Goal: Task Accomplishment & Management: Manage account settings

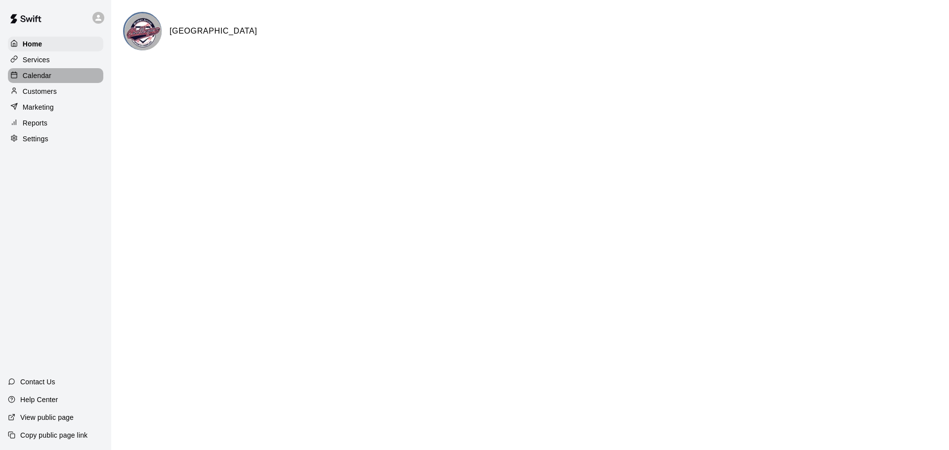
click at [34, 78] on p "Calendar" at bounding box center [37, 76] width 29 height 10
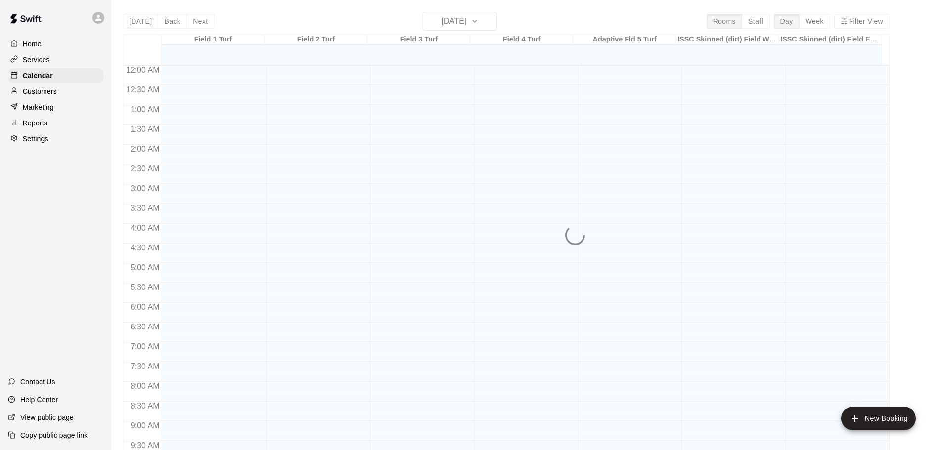
scroll to position [485, 0]
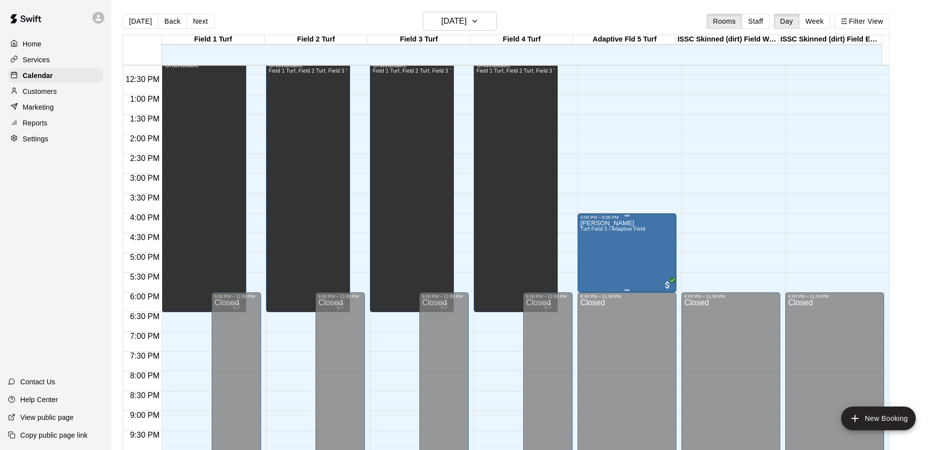
click at [614, 249] on div "[PERSON_NAME] Turf Field 5 / Adaptive Field" at bounding box center [612, 445] width 65 height 450
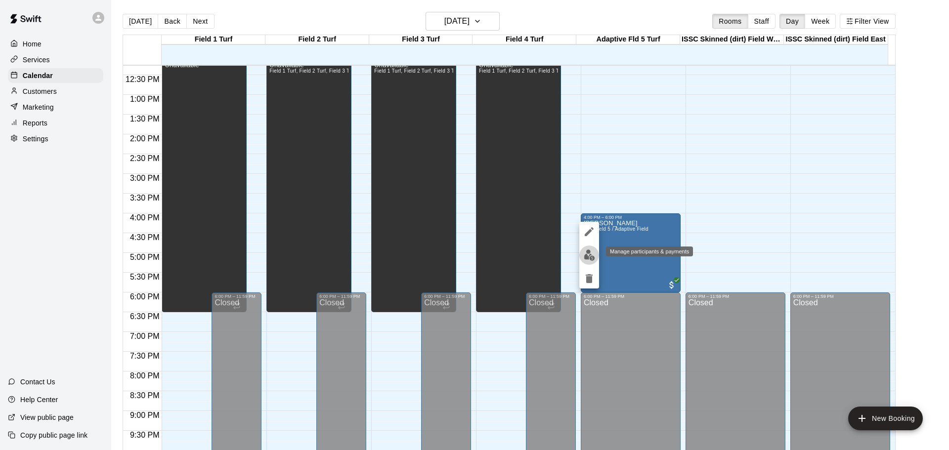
click at [586, 253] on img "edit" at bounding box center [589, 255] width 11 height 11
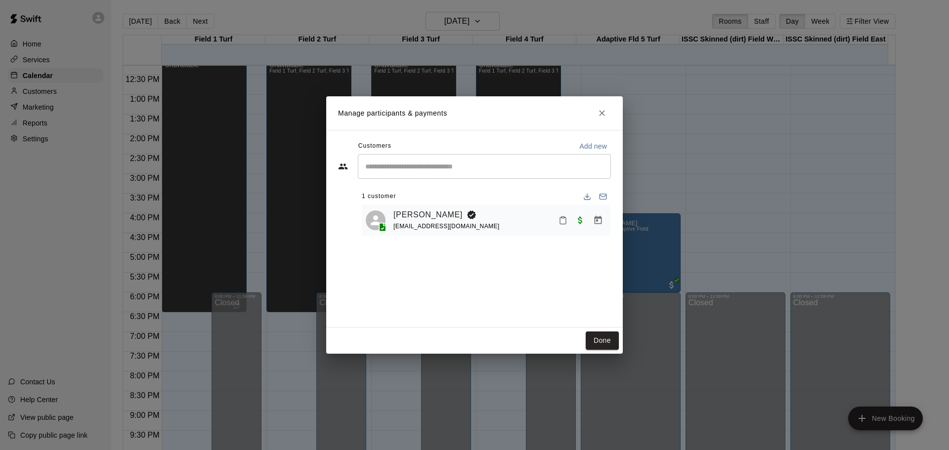
click at [436, 113] on p "Manage participants & payments" at bounding box center [392, 113] width 109 height 10
click at [415, 214] on link "[PERSON_NAME]" at bounding box center [427, 215] width 69 height 13
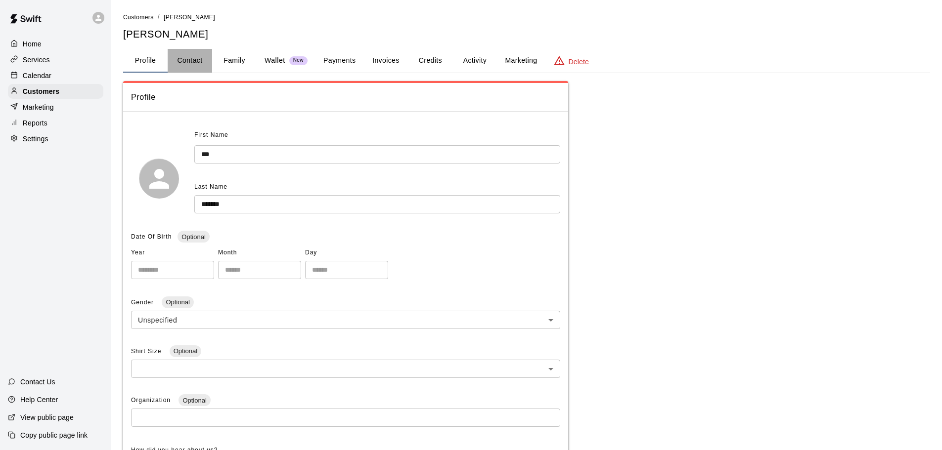
click at [191, 59] on button "Contact" at bounding box center [190, 61] width 44 height 24
select select "**"
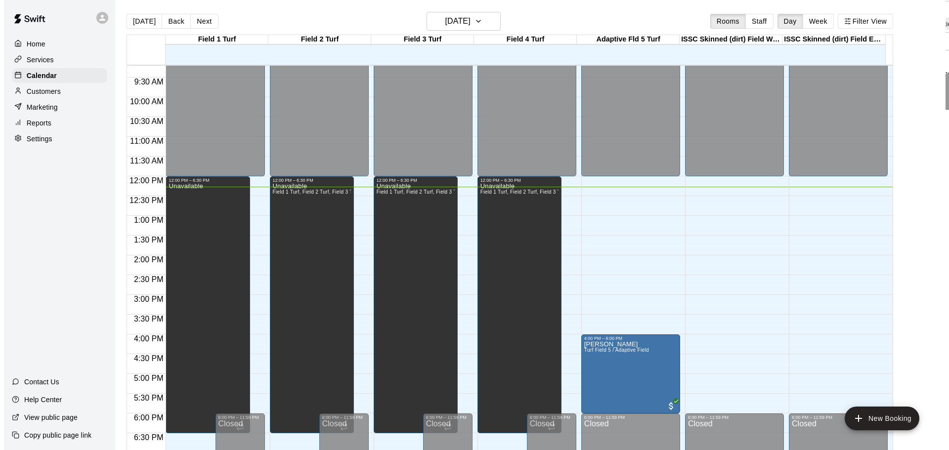
scroll to position [387, 0]
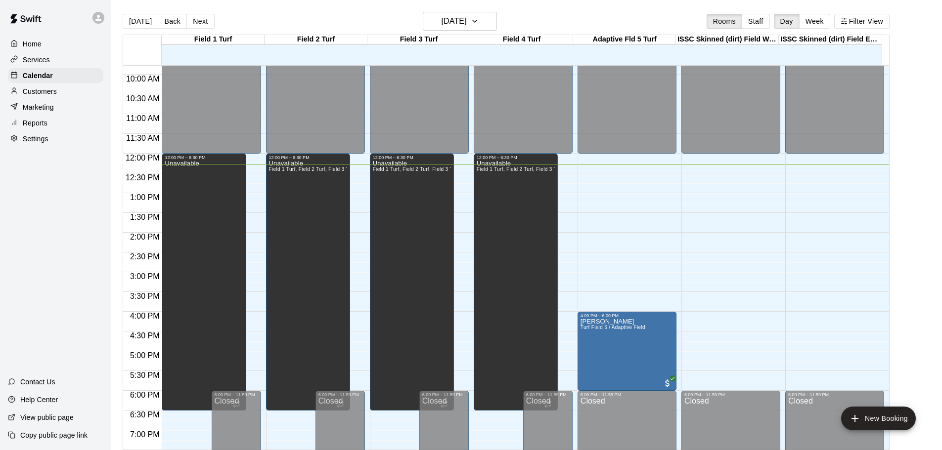
click at [735, 176] on div "12:00 AM – 12:00 PM Closed 6:00 PM – 11:59 PM Closed" at bounding box center [730, 153] width 99 height 949
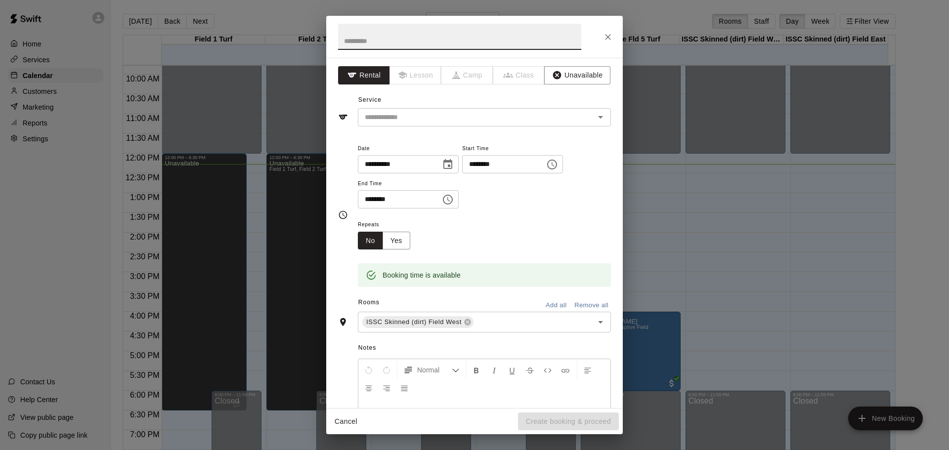
click at [558, 163] on icon "Choose time, selected time is 12:30 PM" at bounding box center [552, 165] width 12 height 12
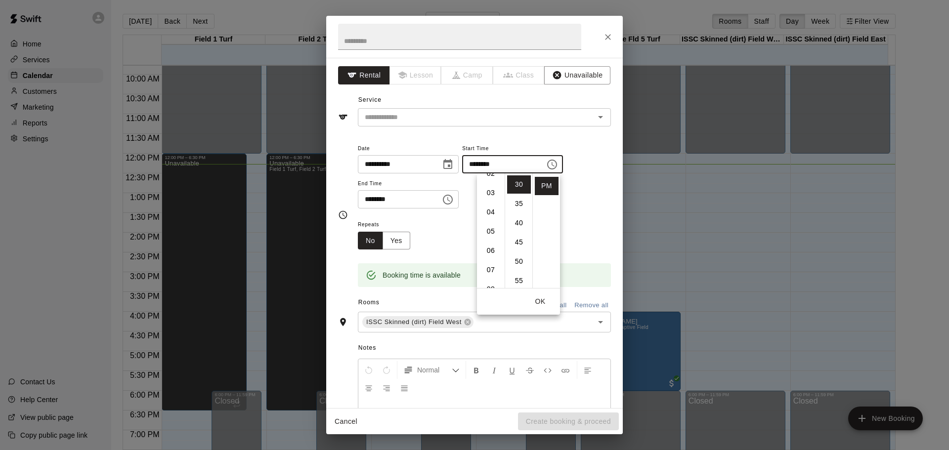
scroll to position [59, 0]
click at [490, 239] on li "06" at bounding box center [491, 241] width 24 height 18
click at [543, 299] on button "OK" at bounding box center [540, 302] width 32 height 18
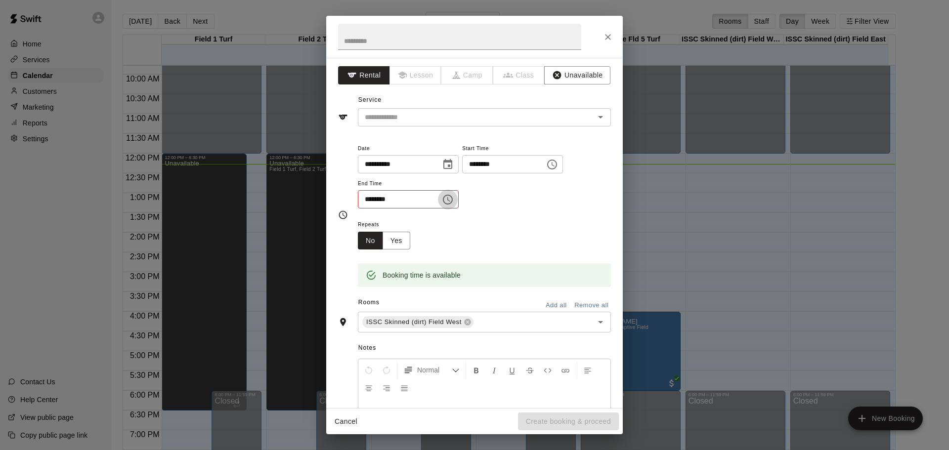
click at [454, 201] on icon "Choose time, selected time is 1:00 PM" at bounding box center [448, 200] width 12 height 12
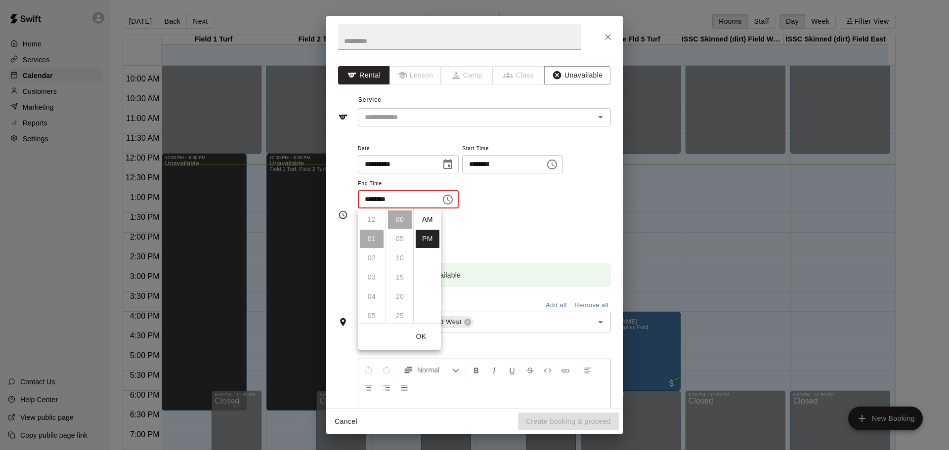
scroll to position [18, 0]
click at [558, 165] on icon "Choose time, selected time is 6:30 PM" at bounding box center [552, 165] width 12 height 12
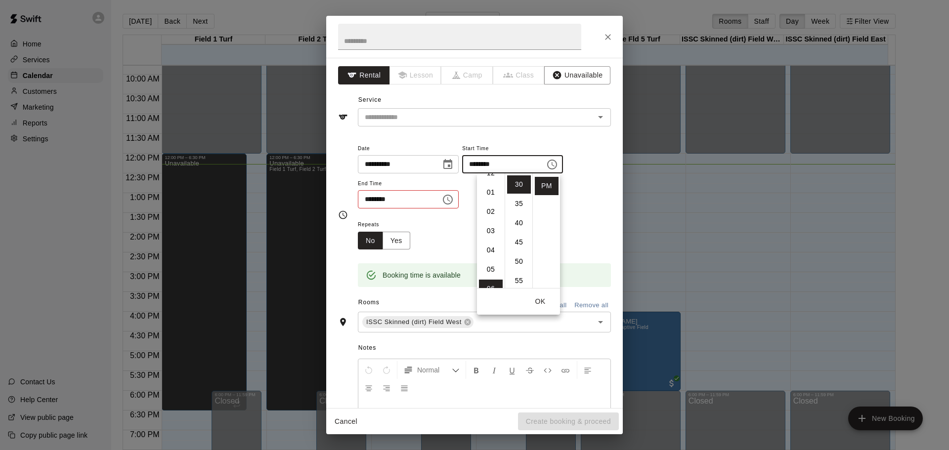
scroll to position [1, 0]
click at [489, 182] on li "12" at bounding box center [491, 183] width 24 height 18
type input "********"
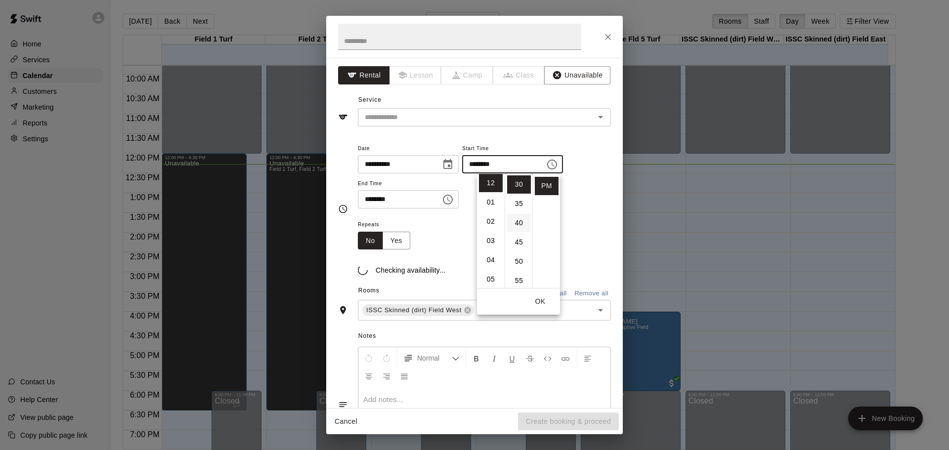
scroll to position [0, 0]
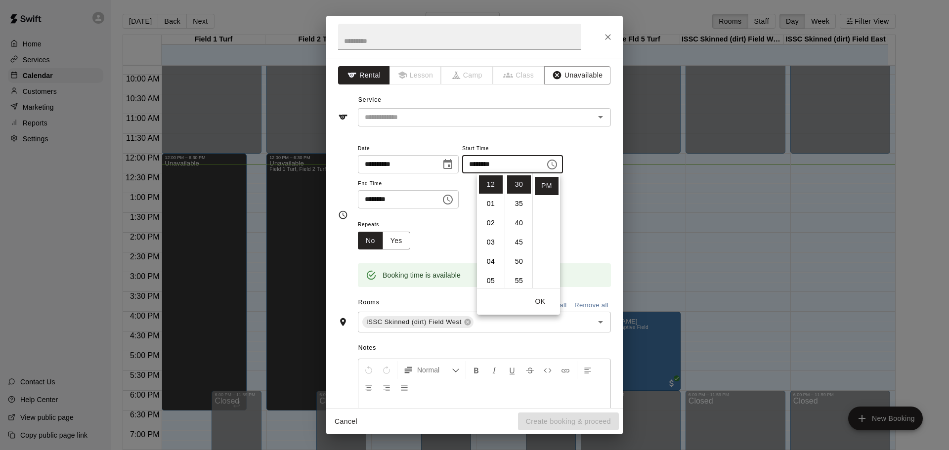
drag, startPoint x: 542, startPoint y: 299, endPoint x: 542, endPoint y: 293, distance: 6.0
click at [542, 299] on button "OK" at bounding box center [540, 302] width 32 height 18
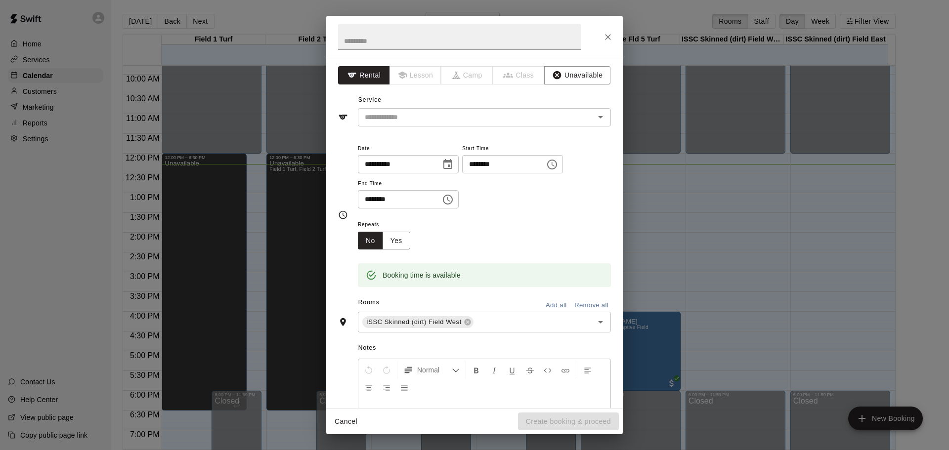
click at [453, 199] on icon "Choose time, selected time is 1:00 PM" at bounding box center [448, 200] width 10 height 10
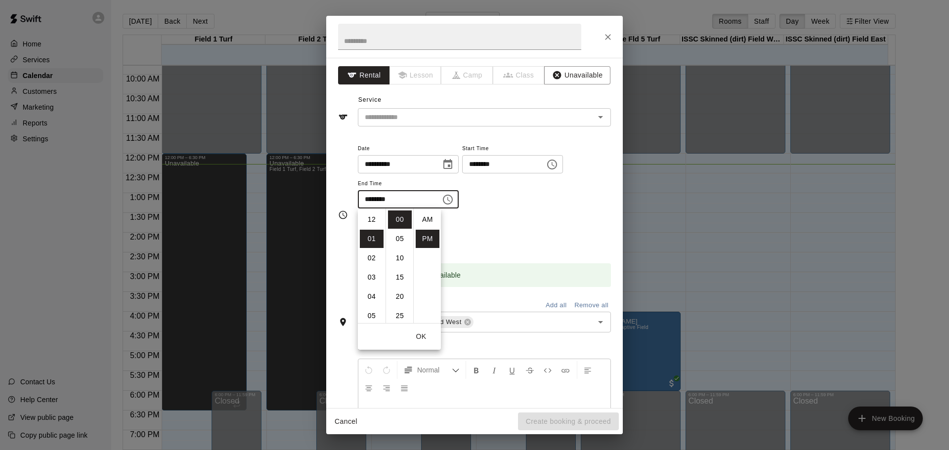
scroll to position [18, 0]
click at [373, 313] on li "06" at bounding box center [372, 316] width 24 height 18
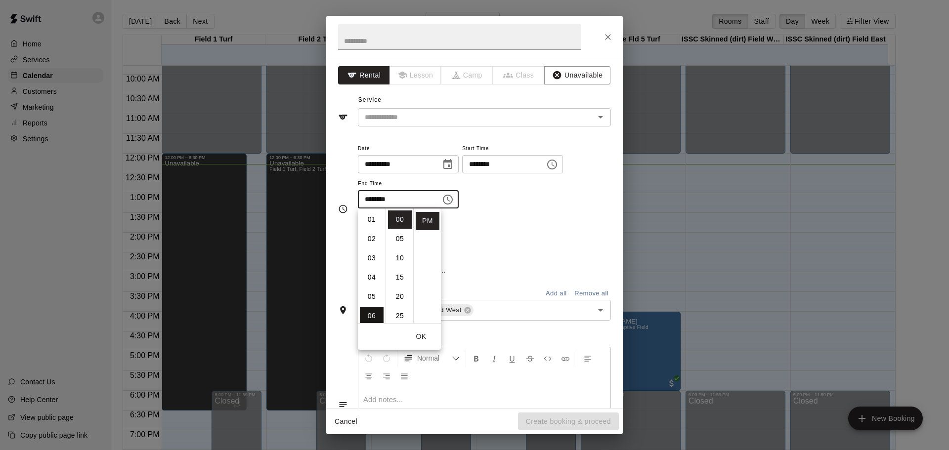
scroll to position [116, 0]
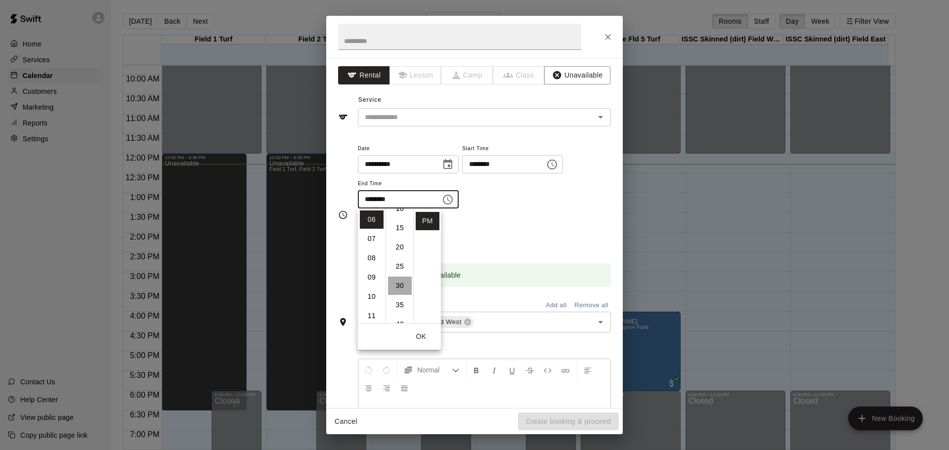
click at [401, 283] on li "30" at bounding box center [400, 286] width 24 height 18
type input "********"
click at [419, 335] on button "OK" at bounding box center [421, 337] width 32 height 18
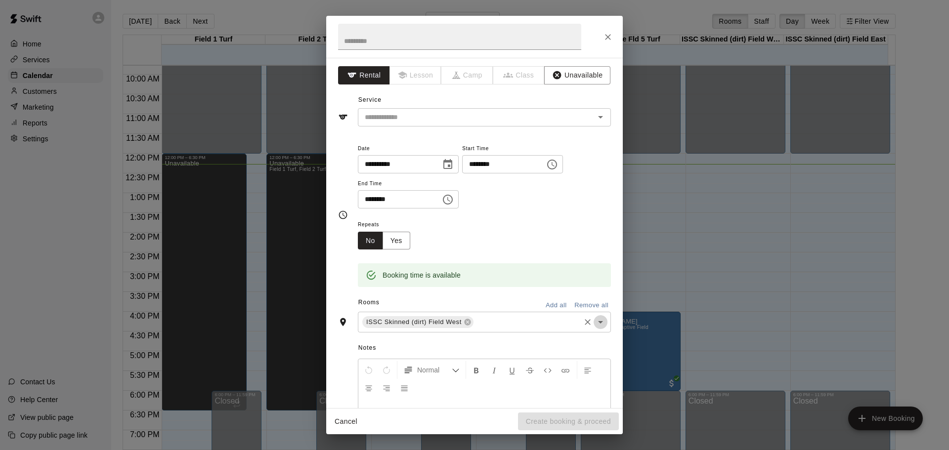
click at [598, 322] on icon "Open" at bounding box center [600, 322] width 5 height 2
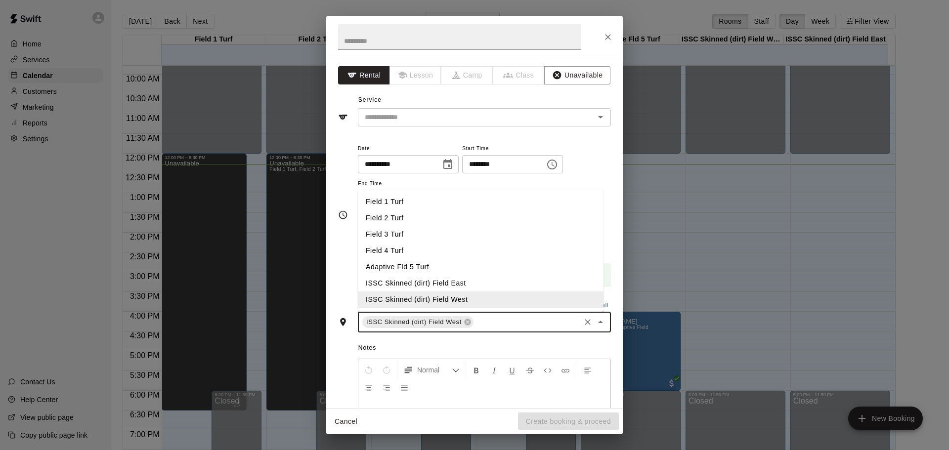
click at [453, 279] on li "ISSC Skinned (dirt) Field East" at bounding box center [481, 283] width 246 height 16
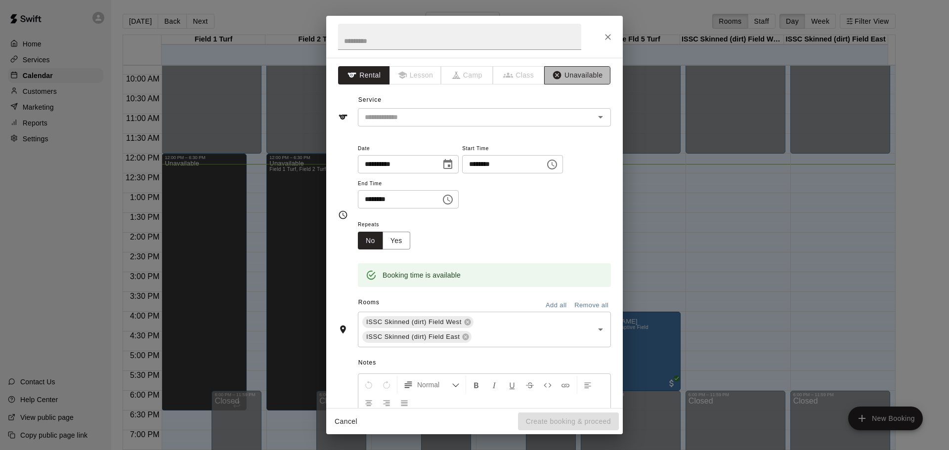
click at [574, 74] on button "Unavailable" at bounding box center [577, 75] width 66 height 18
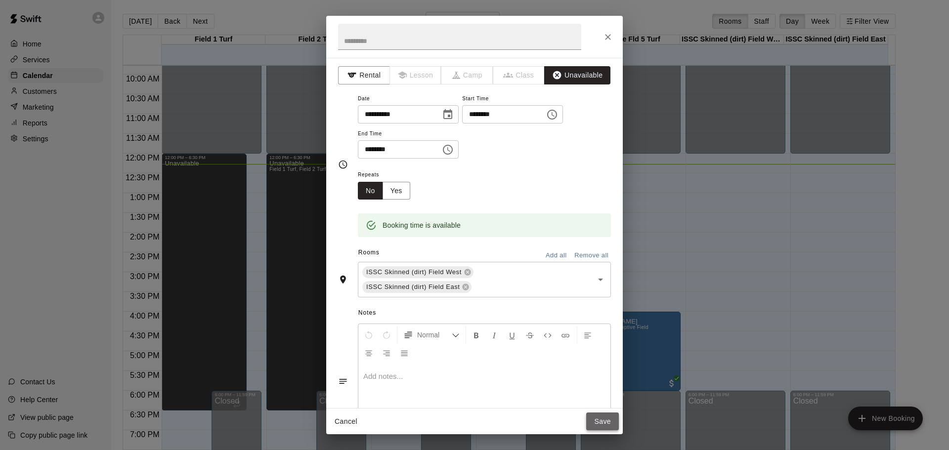
click at [600, 421] on button "Save" at bounding box center [602, 422] width 33 height 18
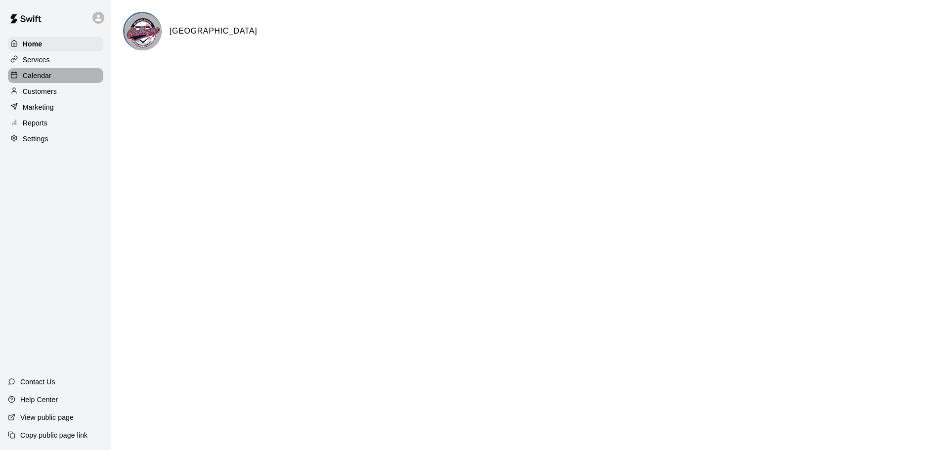
click at [44, 75] on p "Calendar" at bounding box center [37, 76] width 29 height 10
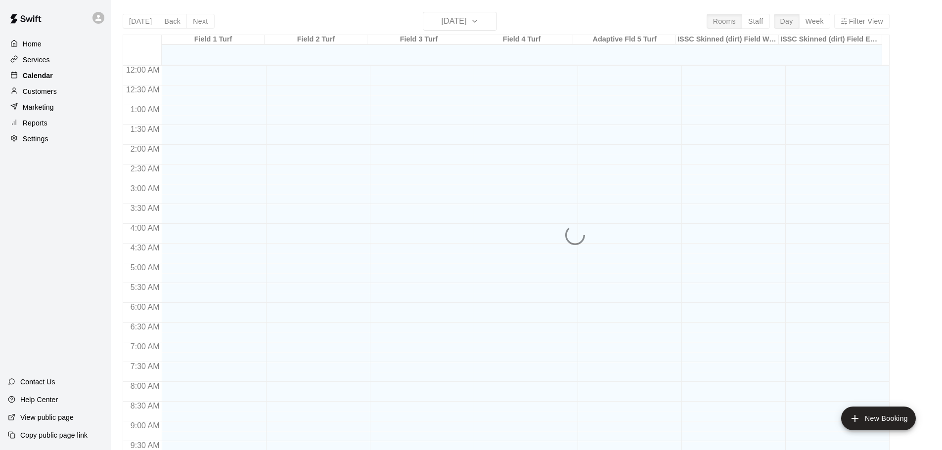
scroll to position [489, 0]
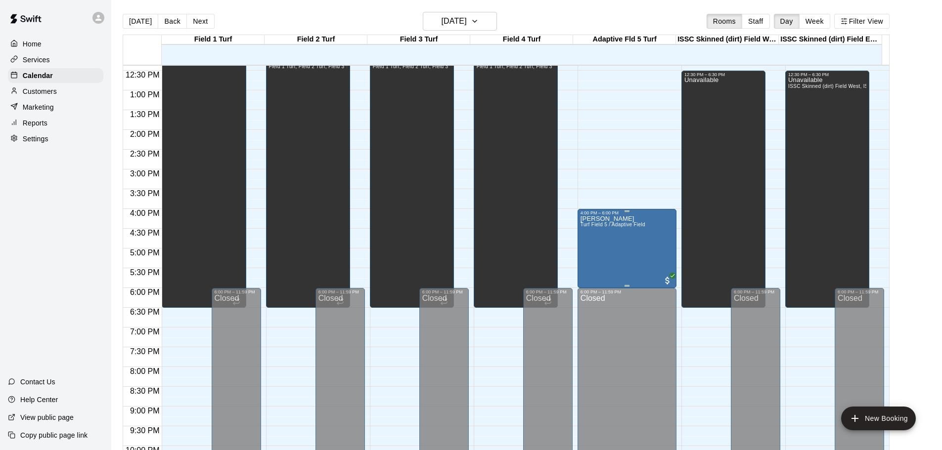
click at [621, 243] on div "[PERSON_NAME] Turf Field 5 / Adaptive Field" at bounding box center [612, 440] width 65 height 450
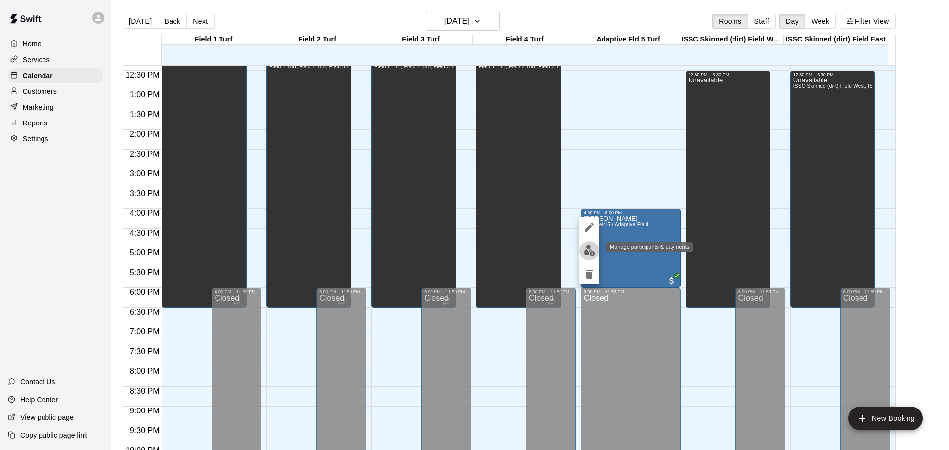
click at [585, 248] on img "edit" at bounding box center [589, 250] width 11 height 11
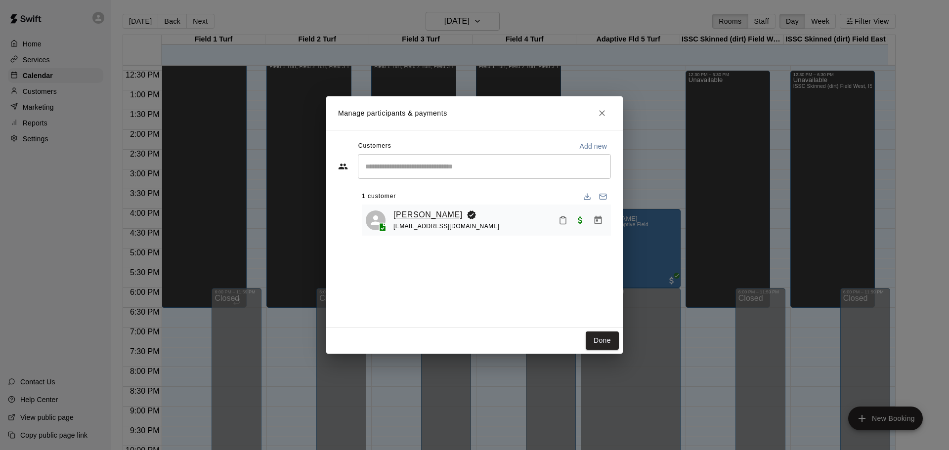
click at [411, 214] on link "[PERSON_NAME]" at bounding box center [427, 215] width 69 height 13
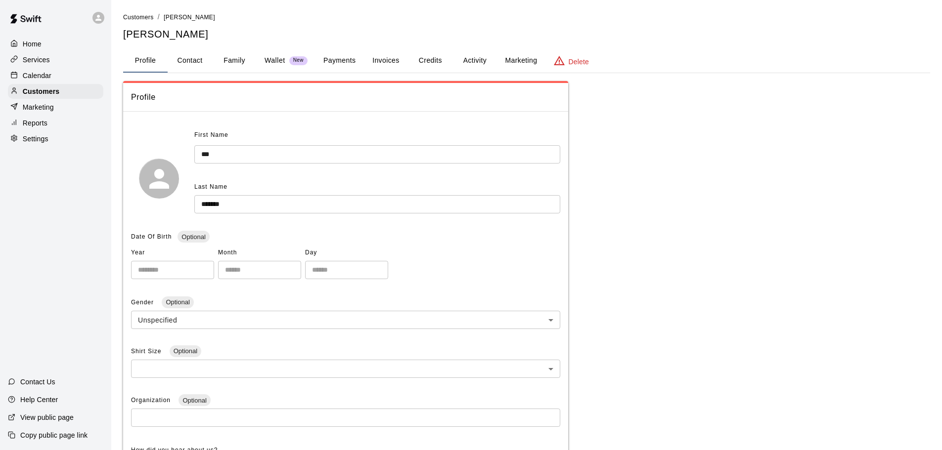
click at [188, 58] on button "Contact" at bounding box center [190, 61] width 44 height 24
select select "**"
